Goal: Download file/media

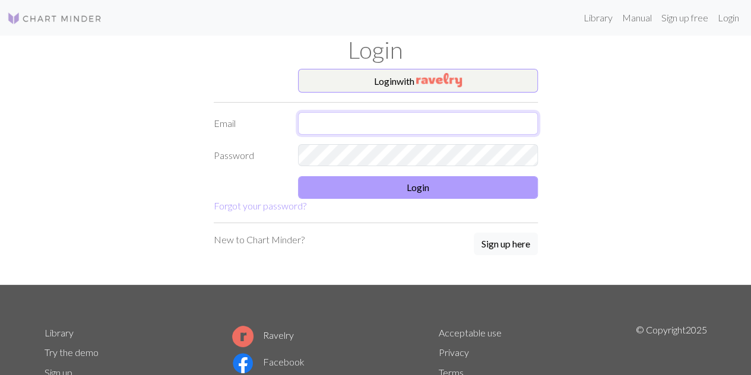
type input "[EMAIL_ADDRESS][DOMAIN_NAME]"
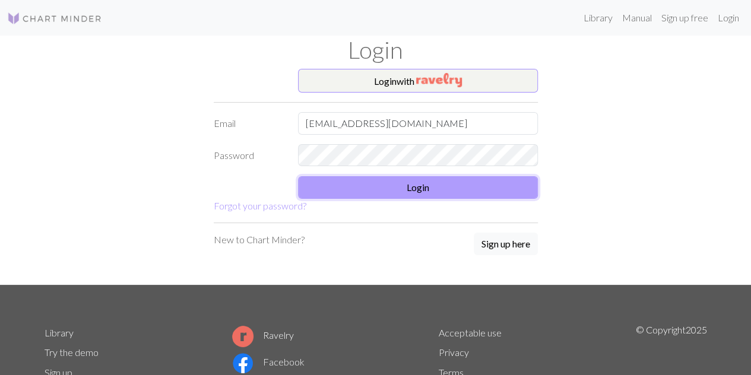
click at [421, 190] on button "Login" at bounding box center [418, 187] width 240 height 23
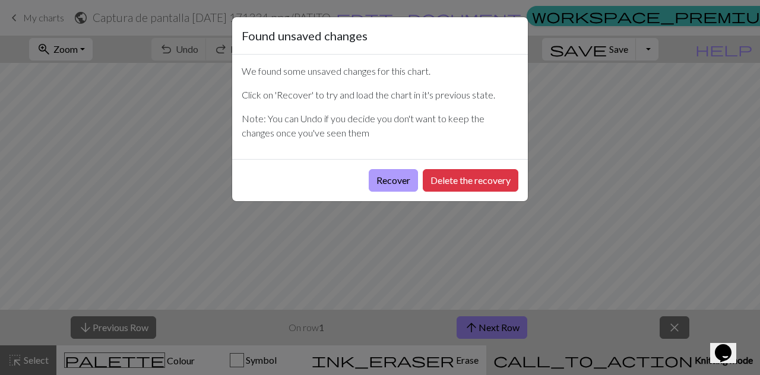
click at [385, 181] on button "Recover" at bounding box center [393, 180] width 49 height 23
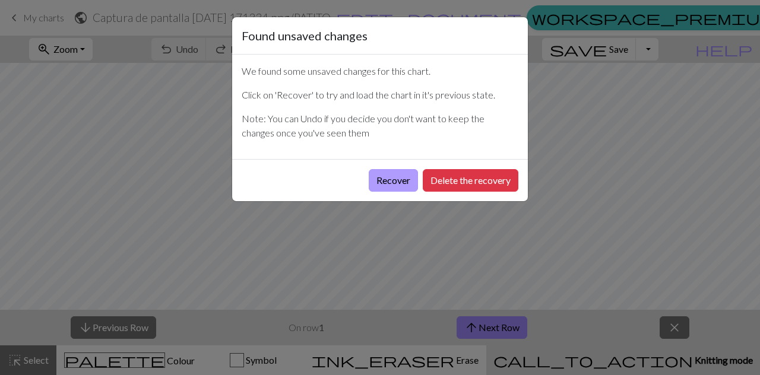
click at [381, 171] on button "Recover" at bounding box center [393, 180] width 49 height 23
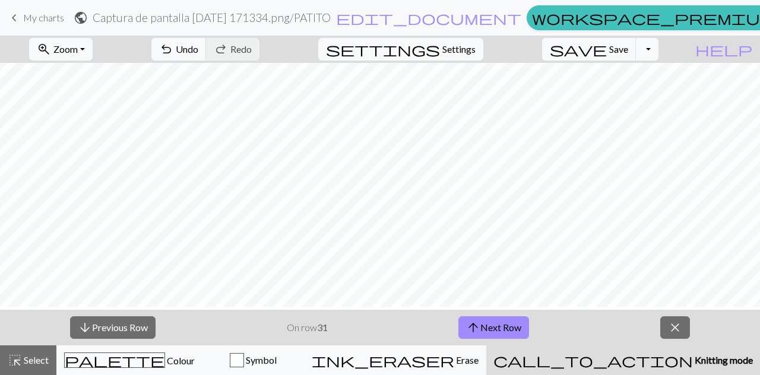
scroll to position [170, 0]
click at [658, 53] on button "Toggle Dropdown" at bounding box center [647, 49] width 23 height 23
click at [614, 97] on button "save_alt Download" at bounding box center [560, 93] width 196 height 19
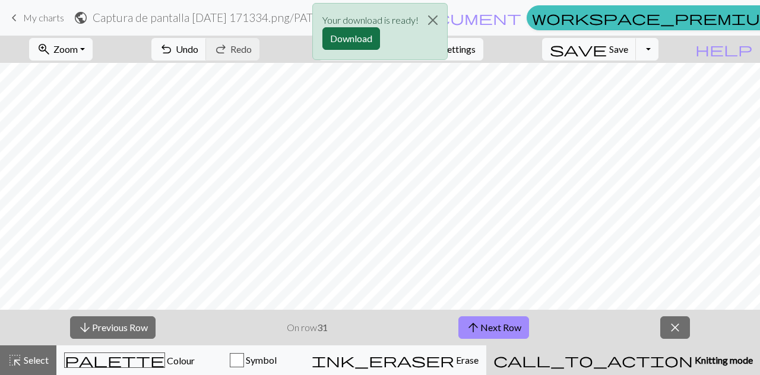
click at [352, 43] on button "Download" at bounding box center [351, 38] width 58 height 23
